Goal: Task Accomplishment & Management: Manage account settings

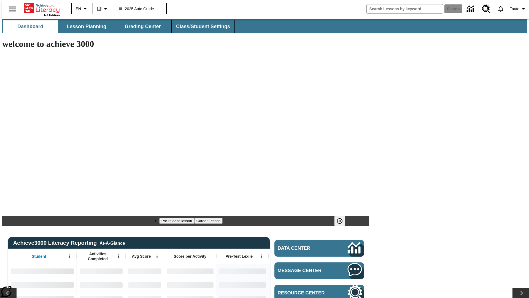
click at [200, 26] on span "Class/Student Settings" at bounding box center [203, 26] width 54 height 6
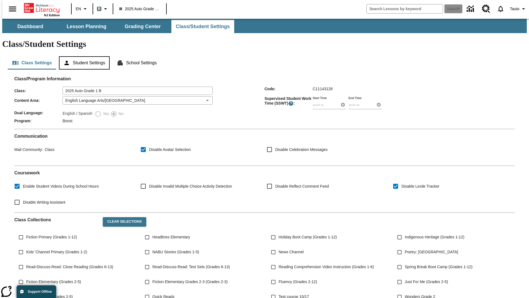
click at [83, 56] on button "Student Settings" at bounding box center [84, 62] width 50 height 13
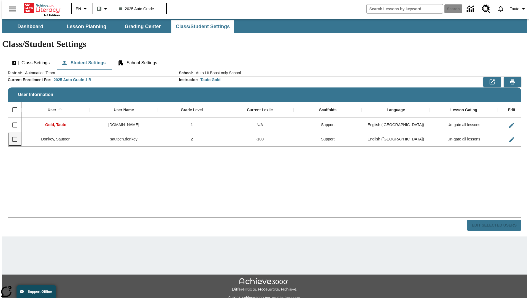
click at [12, 133] on input "Select row" at bounding box center [15, 139] width 12 height 12
checkbox input "true"
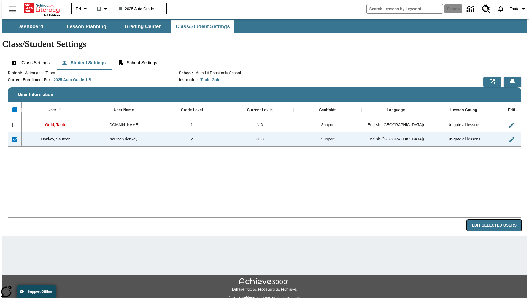
click at [498, 220] on button "Edit Selected Users" at bounding box center [494, 225] width 54 height 11
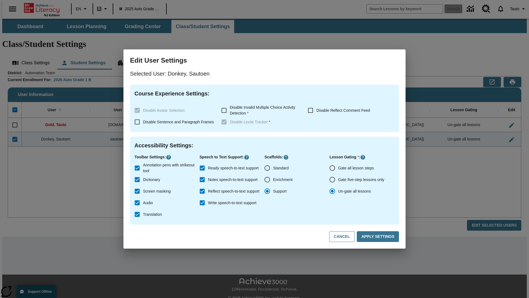
click at [332, 168] on input "Gate all lesson steps" at bounding box center [333, 168] width 12 height 12
click at [379, 236] on button "Apply Settings" at bounding box center [378, 236] width 42 height 11
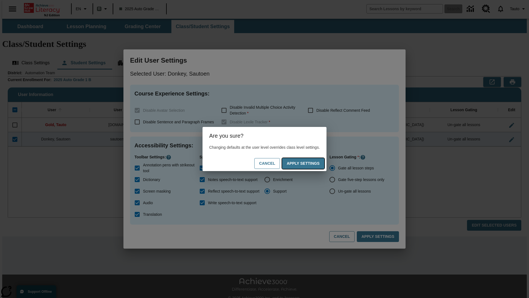
click at [309, 163] on button "Apply Settings" at bounding box center [303, 163] width 42 height 11
radio input "false"
radio input "true"
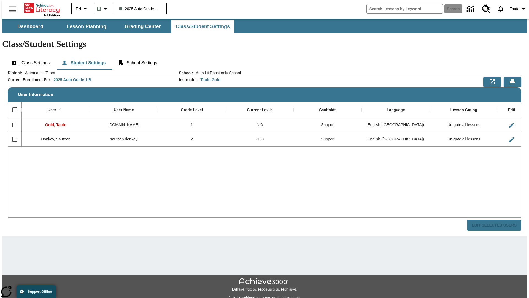
checkbox input "false"
click at [12, 133] on input "Select row" at bounding box center [15, 139] width 12 height 12
checkbox input "true"
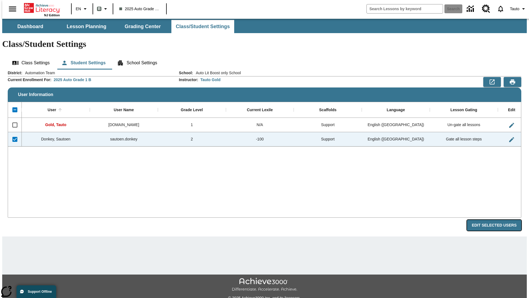
click at [498, 220] on button "Edit Selected Users" at bounding box center [494, 225] width 54 height 11
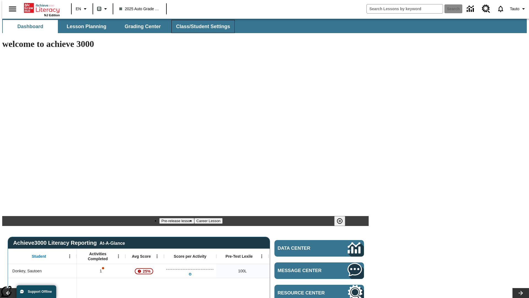
click at [200, 26] on span "Class/Student Settings" at bounding box center [203, 26] width 54 height 6
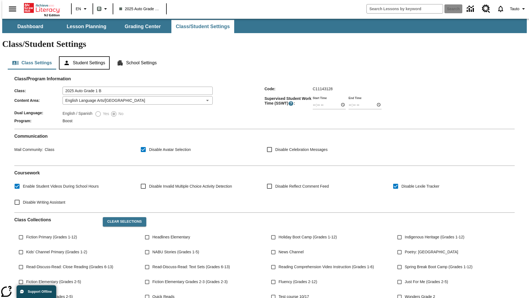
click at [83, 56] on button "Student Settings" at bounding box center [84, 62] width 50 height 13
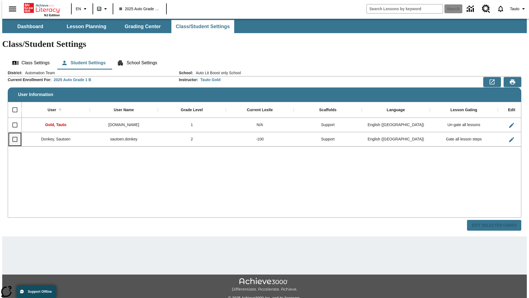
click at [12, 133] on input "Select row" at bounding box center [15, 139] width 12 height 12
checkbox input "true"
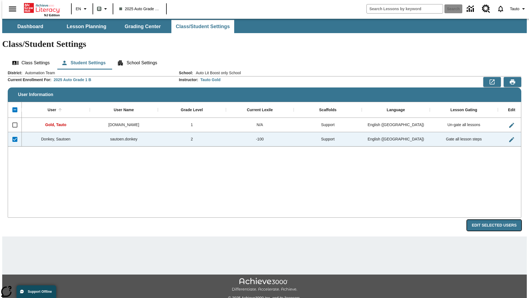
click at [498, 220] on button "Edit Selected Users" at bounding box center [494, 225] width 54 height 11
